Goal: Task Accomplishment & Management: Manage account settings

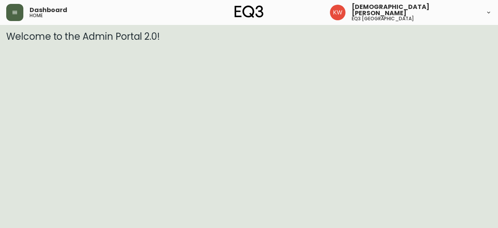
click at [19, 15] on button "button" at bounding box center [14, 12] width 17 height 17
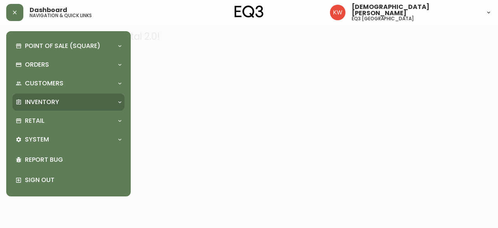
click at [82, 106] on div "Inventory" at bounding box center [65, 102] width 98 height 9
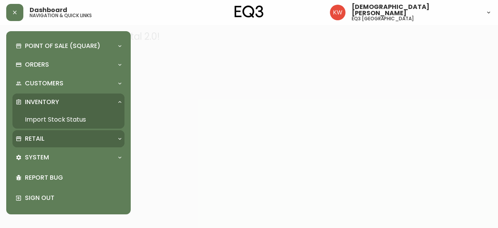
click at [118, 138] on icon at bounding box center [120, 138] width 6 height 6
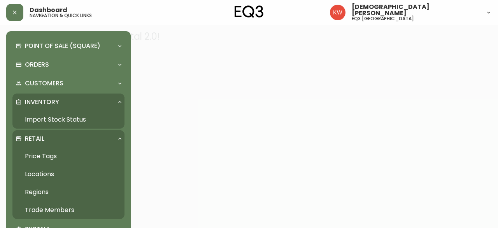
click at [61, 211] on link "Trade Members" at bounding box center [68, 210] width 112 height 18
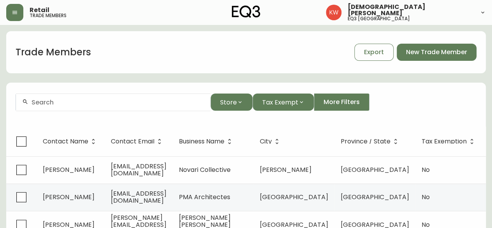
click at [123, 104] on input "text" at bounding box center [118, 101] width 173 height 7
click at [50, 107] on div at bounding box center [113, 102] width 195 height 18
paste input "[PERSON_NAME][EMAIL_ADDRESS][DOMAIN_NAME]"
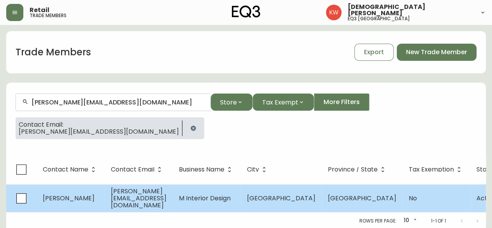
type input "[PERSON_NAME][EMAIL_ADDRESS][DOMAIN_NAME]"
click at [97, 192] on td "[PERSON_NAME]" at bounding box center [71, 198] width 68 height 28
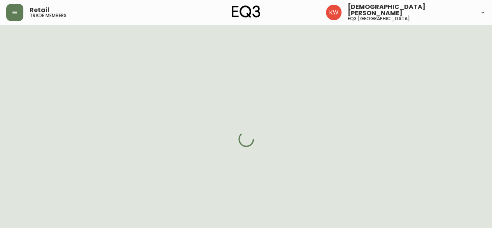
select select "AB"
select select "CA"
select select "CA_EN"
select select "Other"
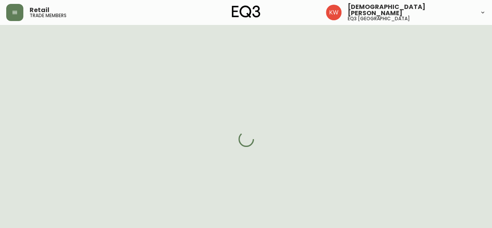
select select "cjw10z96m00006gs08l3o91tv"
select select "false"
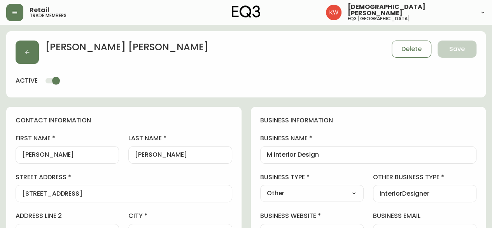
click at [348, 191] on select "Select Interior Designer Architect Home Builder Contractor Real Estate Agent Ho…" at bounding box center [312, 193] width 104 height 12
select select "Interior Designer"
click at [260, 187] on select "Select Interior Designer Architect Home Builder Contractor Real Estate Agent Ho…" at bounding box center [312, 193] width 104 height 12
type input "Interior Designer"
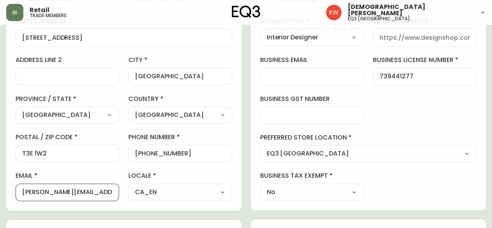
scroll to position [0, 5]
drag, startPoint x: 53, startPoint y: 193, endPoint x: 128, endPoint y: 205, distance: 75.7
click at [128, 205] on div "contact information first name [PERSON_NAME] last name [PERSON_NAME][GEOGRAPHIC…" at bounding box center [123, 80] width 235 height 259
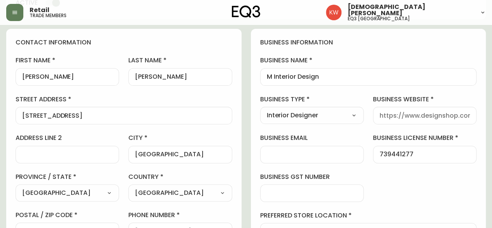
scroll to position [0, 0]
click at [404, 114] on input "business website" at bounding box center [425, 115] width 90 height 7
paste input "[DOMAIN_NAME]"
type input "[DOMAIN_NAME]"
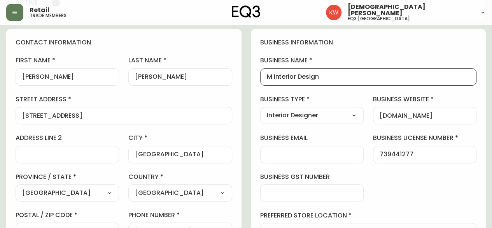
drag, startPoint x: 323, startPoint y: 77, endPoint x: 241, endPoint y: 74, distance: 81.8
click at [377, 74] on input "M Interior Design" at bounding box center [369, 76] width 204 height 7
click at [331, 81] on div "M Interior Design" at bounding box center [368, 77] width 217 height 18
click at [323, 76] on input "M Interior Design" at bounding box center [369, 76] width 204 height 7
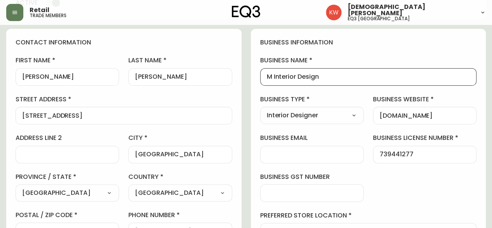
click at [325, 76] on input "M Interior Design" at bounding box center [369, 76] width 204 height 7
click at [318, 75] on input "M Interior Design" at bounding box center [369, 76] width 204 height 7
drag, startPoint x: 319, startPoint y: 77, endPoint x: 244, endPoint y: 84, distance: 75.1
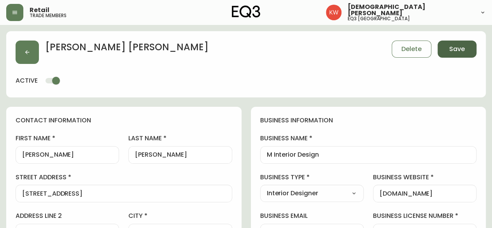
click at [468, 46] on button "Save" at bounding box center [457, 48] width 39 height 17
select select
type input "Other"
select select "Other"
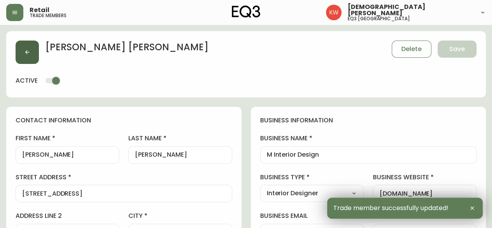
click at [30, 53] on icon "button" at bounding box center [27, 52] width 6 height 6
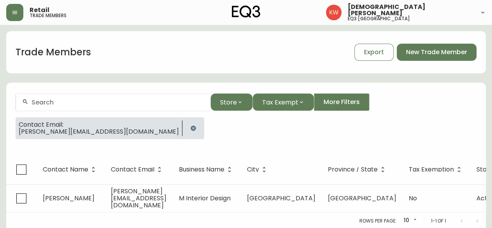
click at [190, 127] on icon "button" at bounding box center [193, 128] width 6 height 6
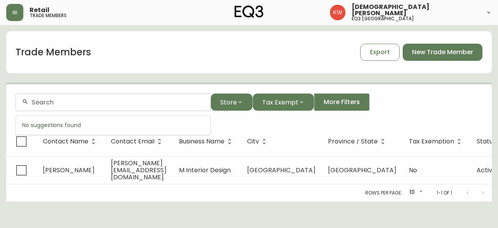
click at [85, 103] on input "text" at bounding box center [118, 101] width 173 height 7
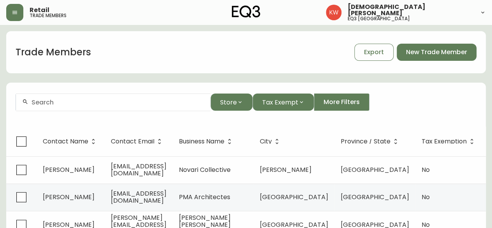
click at [129, 106] on div at bounding box center [113, 102] width 195 height 18
paste input "[PERSON_NAME][EMAIL_ADDRESS][DOMAIN_NAME]"
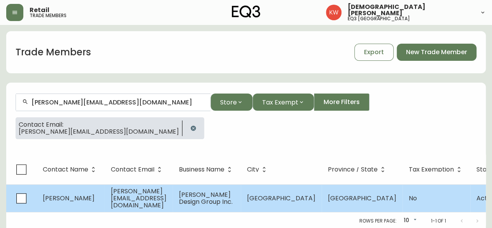
type input "[PERSON_NAME][EMAIL_ADDRESS][DOMAIN_NAME]"
click at [141, 196] on span "[PERSON_NAME][EMAIL_ADDRESS][DOMAIN_NAME]" at bounding box center [139, 197] width 56 height 23
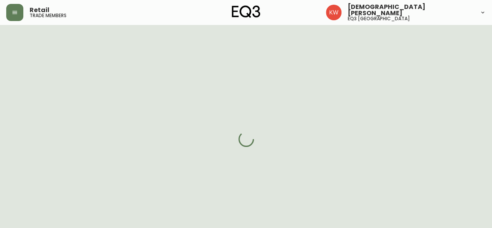
select select "AB"
select select "CA"
select select "CA_EN"
select select "Other"
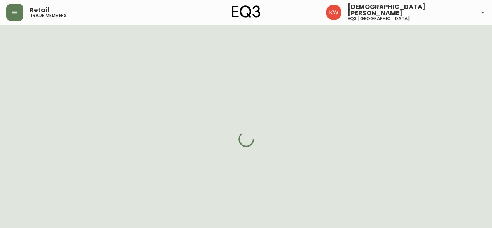
select select "cjw10z96m00006gs08l3o91tv"
select select "false"
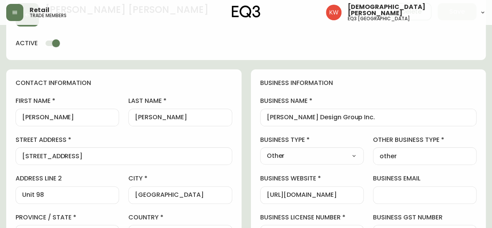
scroll to position [39, 0]
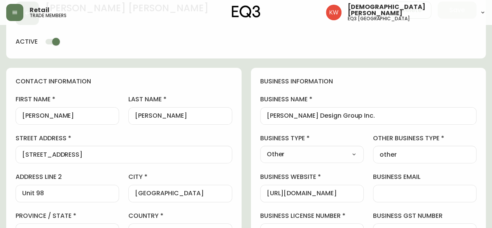
click at [341, 151] on select "Select Interior Designer Architect Home Builder Contractor Real Estate Agent Ho…" at bounding box center [312, 154] width 104 height 12
select select "Interior Designer"
click at [260, 148] on select "Select Interior Designer Architect Home Builder Contractor Real Estate Agent Ho…" at bounding box center [312, 154] width 104 height 12
type input "Interior Designer"
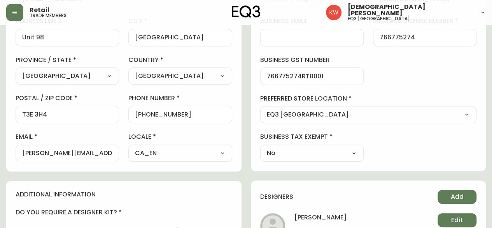
scroll to position [0, 0]
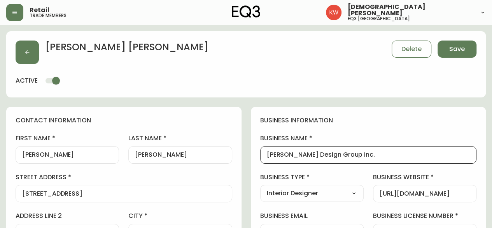
drag, startPoint x: 356, startPoint y: 153, endPoint x: 226, endPoint y: 153, distance: 130.7
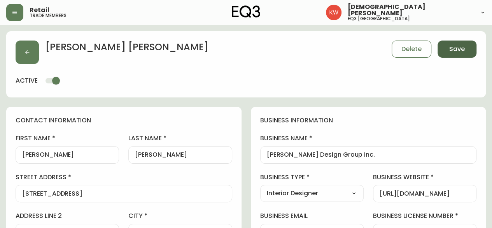
click at [458, 55] on button "Save" at bounding box center [457, 48] width 39 height 17
select select
type input "Other"
select select "Other"
